Goal: Task Accomplishment & Management: Use online tool/utility

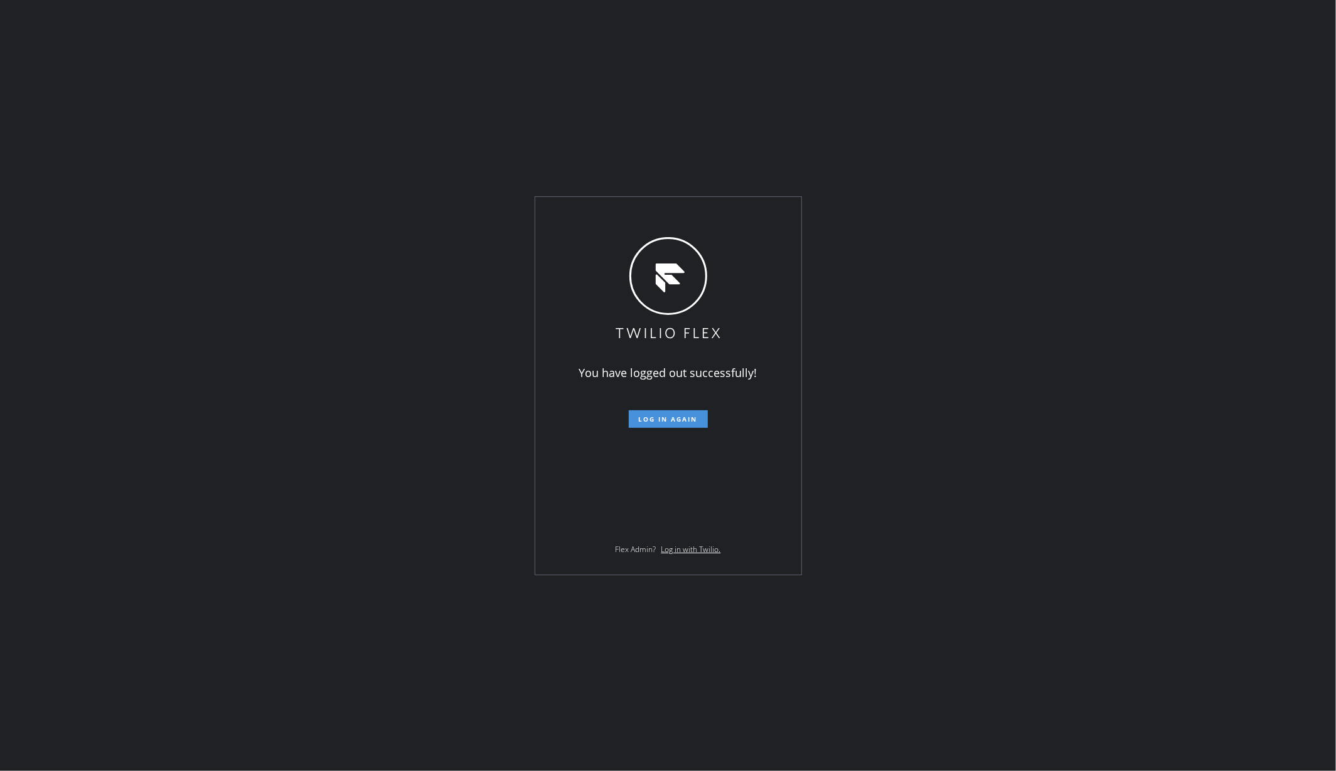
click at [690, 410] on button "Log in again" at bounding box center [668, 419] width 79 height 18
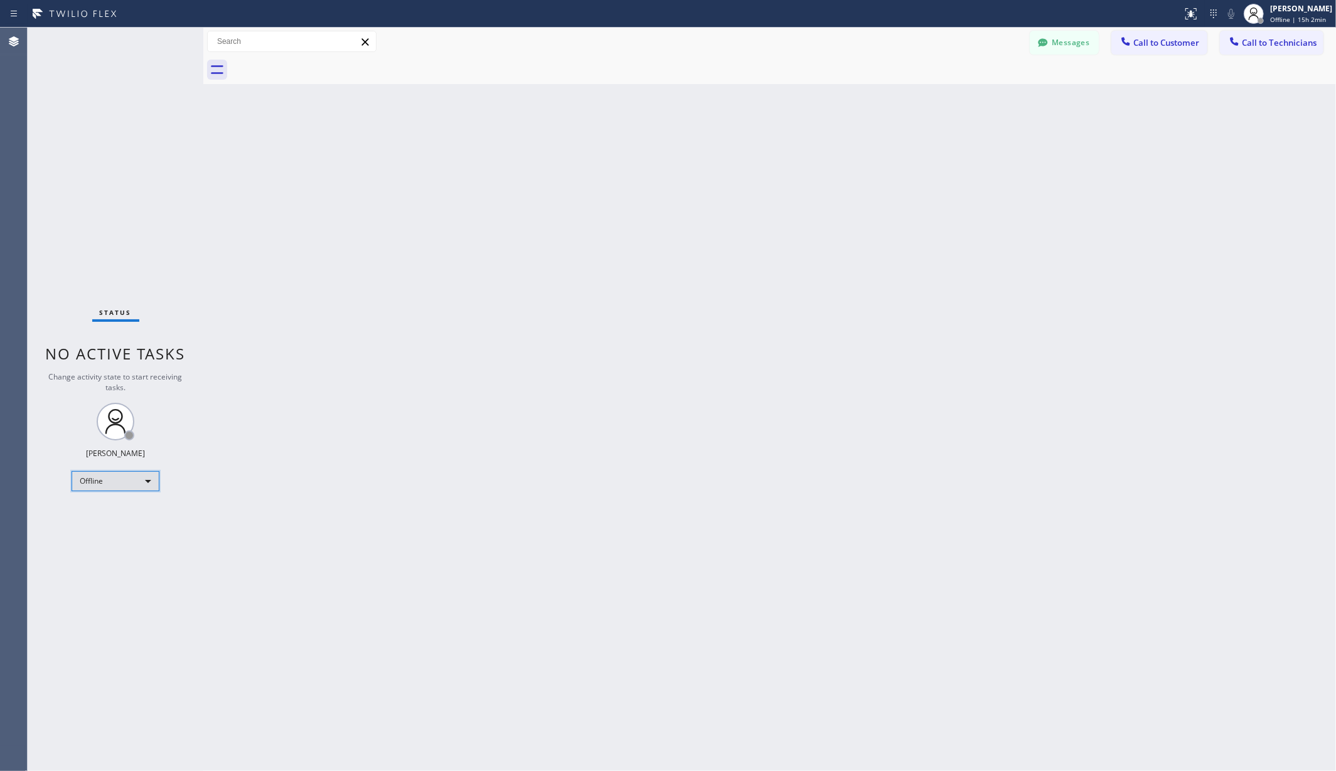
click at [123, 476] on div "Offline" at bounding box center [116, 481] width 88 height 20
click at [97, 533] on li "Unavailable" at bounding box center [114, 530] width 85 height 15
click at [314, 545] on div "Back to Dashboard Change Sender ID Customers Technicians AA Adam Arseneault 10/…" at bounding box center [769, 400] width 1133 height 744
click at [345, 174] on div "Back to Dashboard Change Sender ID Customers Technicians AA Adam Arseneault 10/…" at bounding box center [769, 400] width 1133 height 744
click at [324, 237] on div "Back to Dashboard Change Sender ID Customers Technicians AA Adam Arseneault 10/…" at bounding box center [769, 400] width 1133 height 744
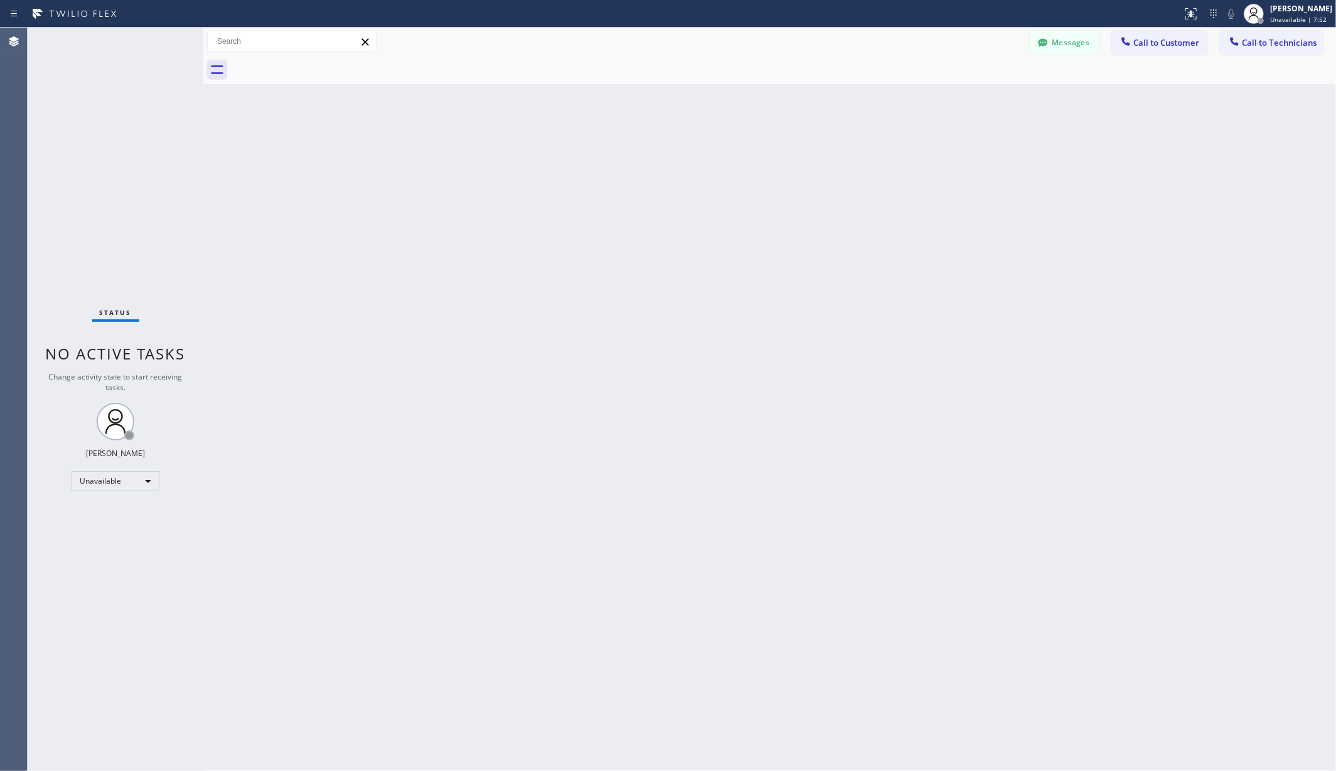
click at [358, 202] on div "Back to Dashboard Change Sender ID Customers Technicians AA Adam Arseneault 10/…" at bounding box center [769, 400] width 1133 height 744
drag, startPoint x: 329, startPoint y: 249, endPoint x: 326, endPoint y: 267, distance: 19.0
click at [329, 254] on div "Back to Dashboard Change Sender ID Customers Technicians AA Adam Arseneault 10/…" at bounding box center [769, 400] width 1133 height 744
drag, startPoint x: 269, startPoint y: 196, endPoint x: 216, endPoint y: 36, distance: 169.1
click at [269, 194] on div "Back to Dashboard Change Sender ID Customers Technicians AA Adam Arseneault 10/…" at bounding box center [769, 400] width 1133 height 744
